Goal: Task Accomplishment & Management: Use online tool/utility

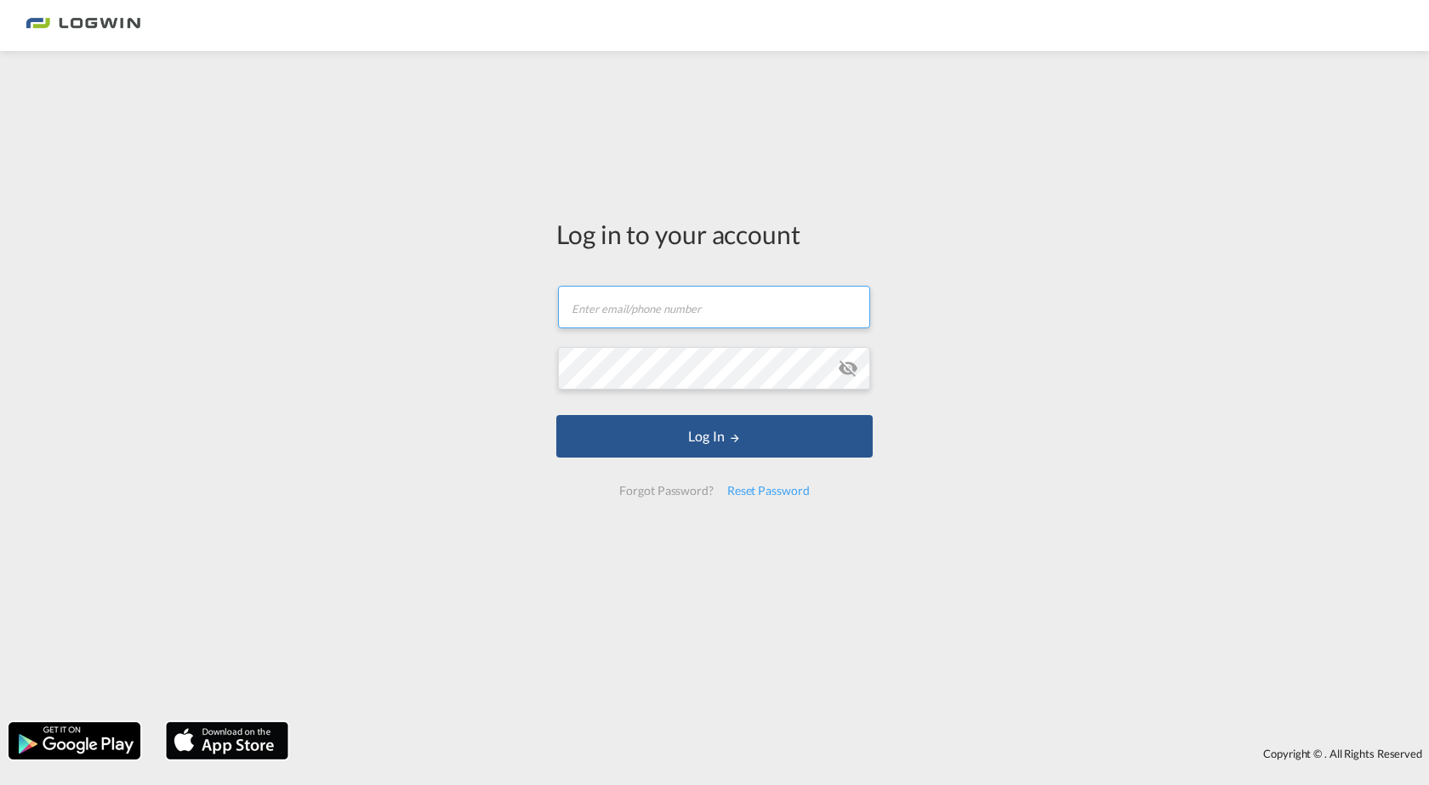
click at [687, 304] on input "text" at bounding box center [714, 307] width 312 height 43
type input "[PERSON_NAME][EMAIL_ADDRESS][PERSON_NAME][DOMAIN_NAME]"
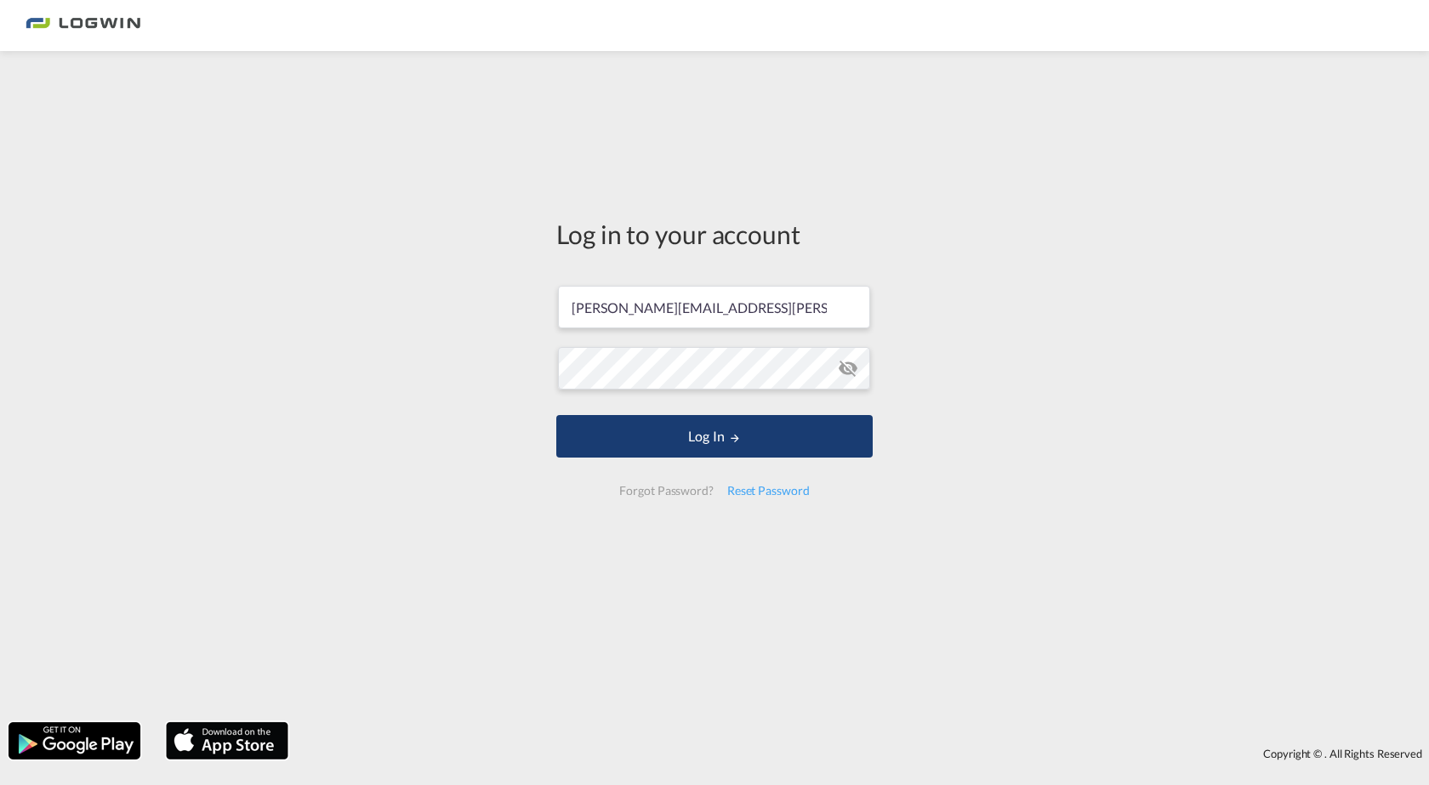
click at [670, 432] on button "Log In" at bounding box center [714, 436] width 316 height 43
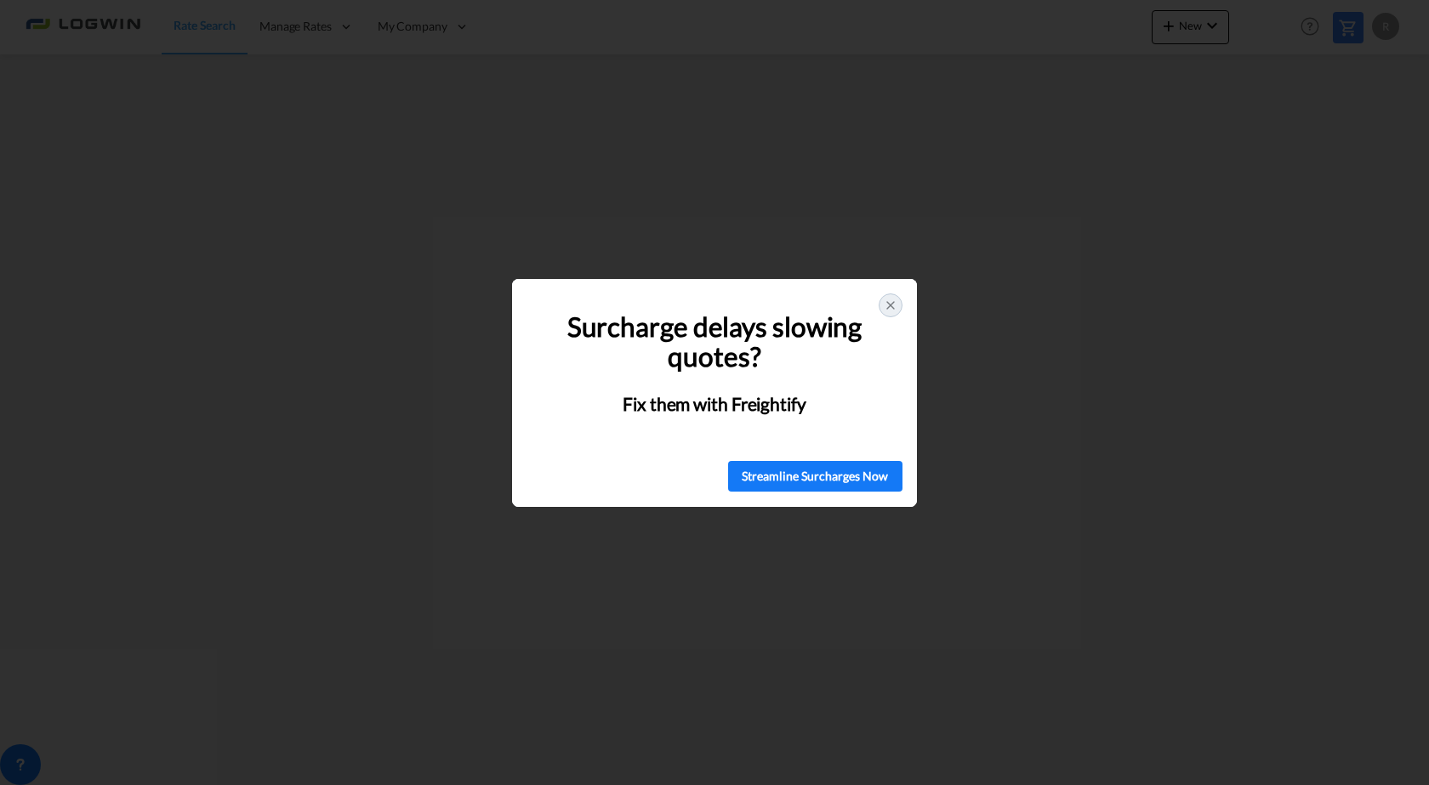
click at [892, 303] on icon at bounding box center [891, 306] width 14 height 14
